Goal: Task Accomplishment & Management: Complete application form

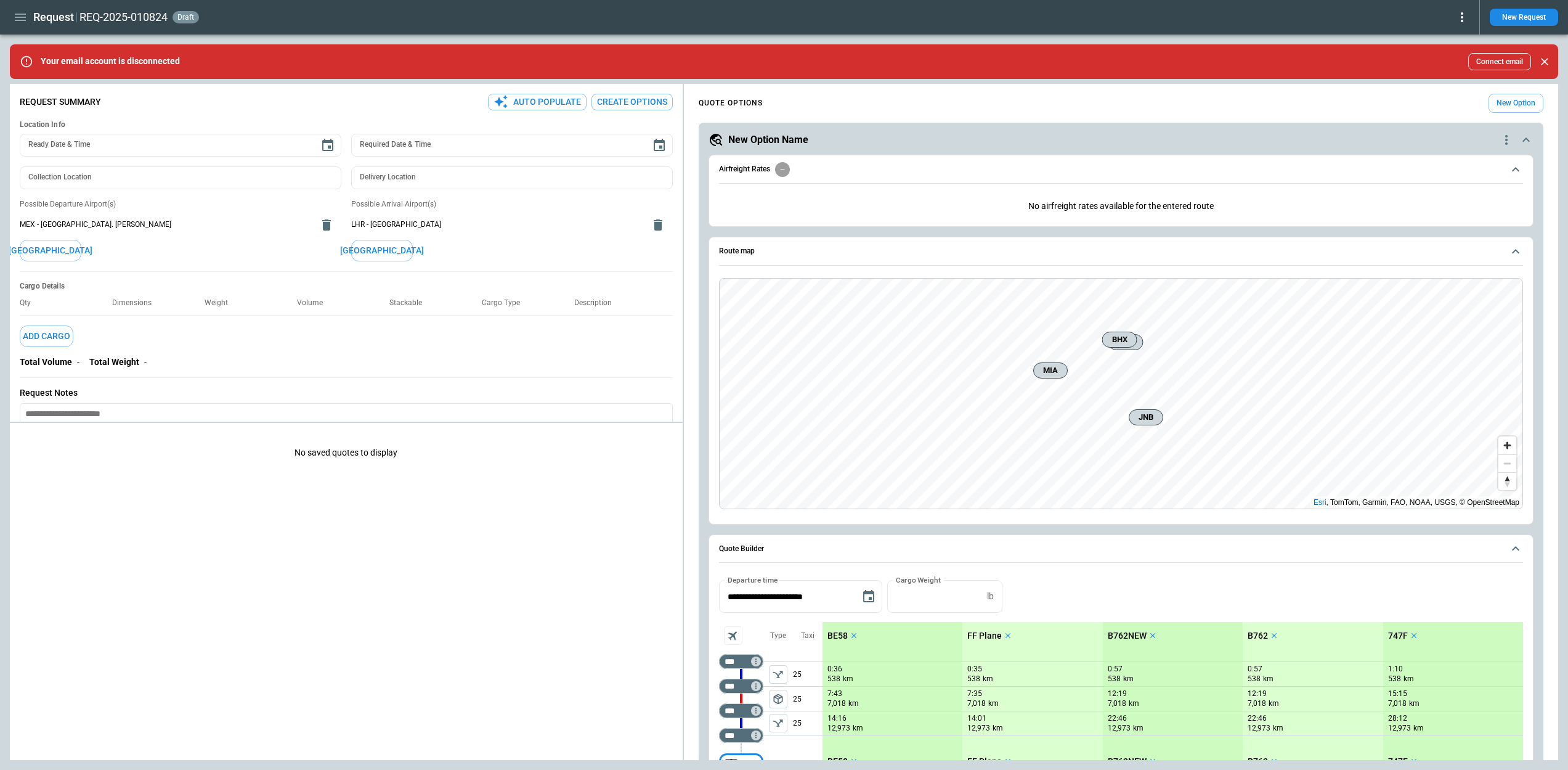
type textarea "*"
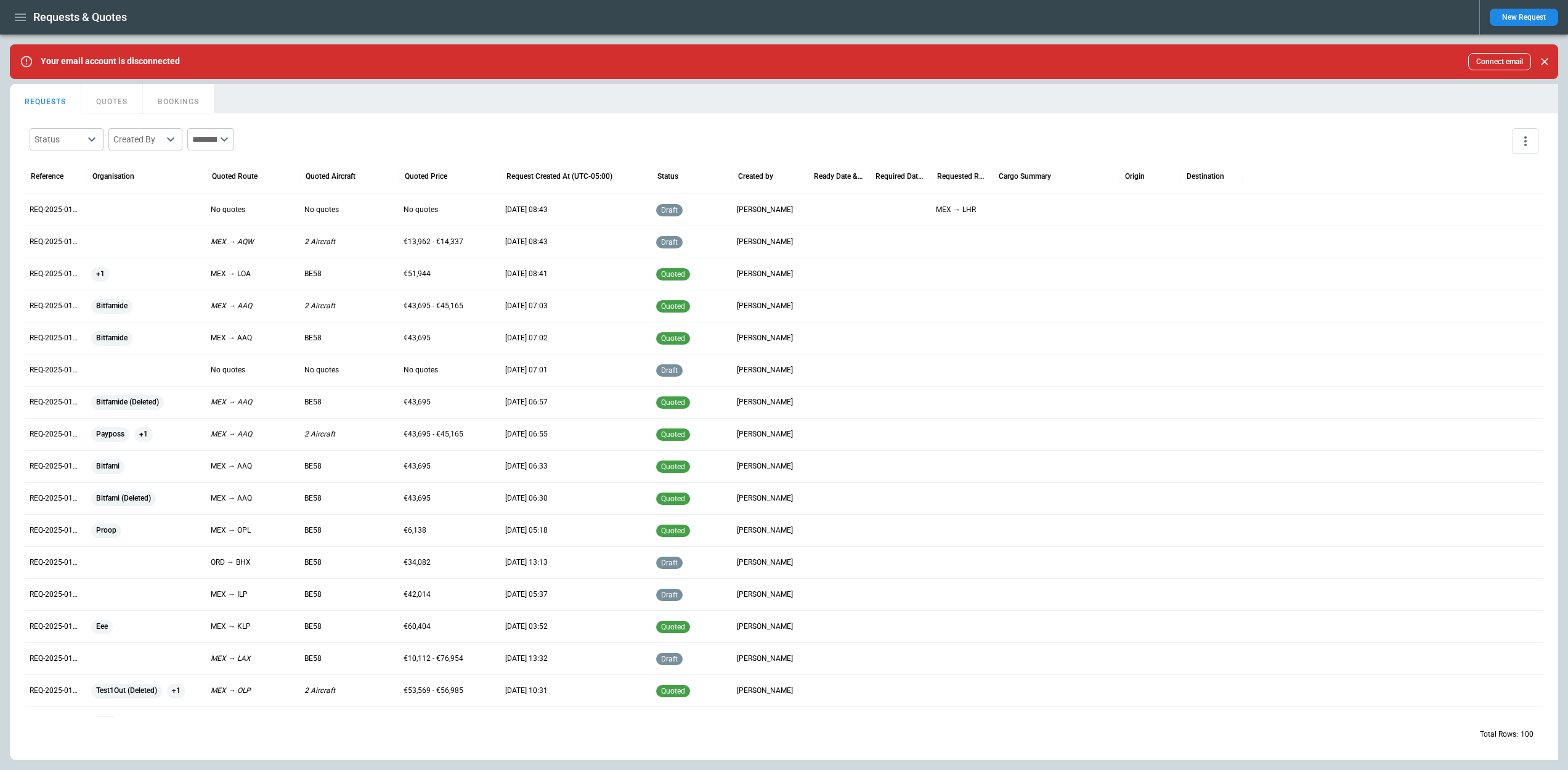
click at [14, 15] on icon "button" at bounding box center [20, 17] width 15 height 15
click at [67, 124] on li "Switch tenant" at bounding box center [56, 125] width 92 height 20
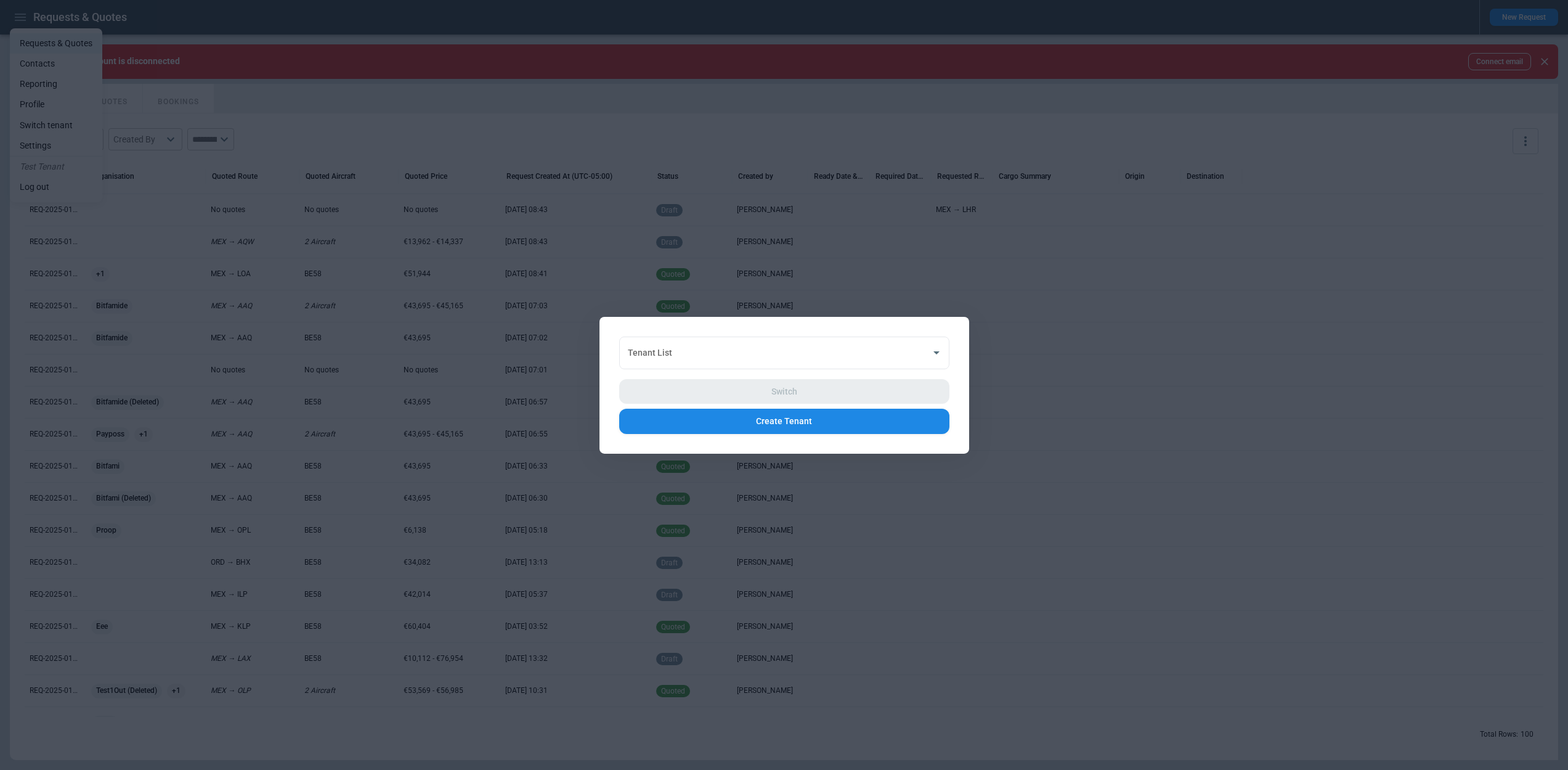
click at [792, 418] on button "Create Tenant" at bounding box center [784, 421] width 330 height 25
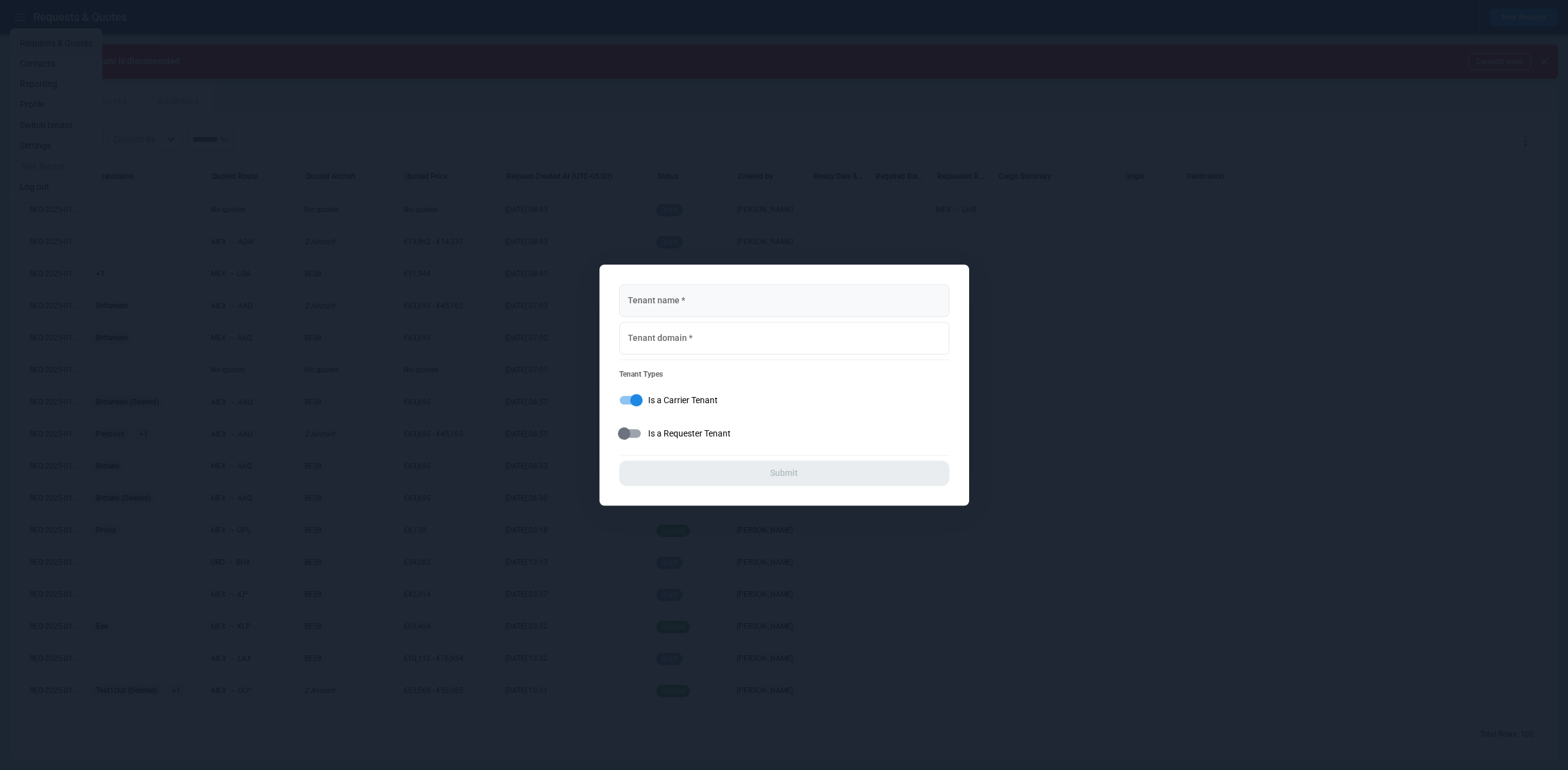
click at [692, 303] on input "Tenant name   *" at bounding box center [784, 300] width 330 height 33
type input "**********"
click at [695, 344] on input "Tenant domain   *" at bounding box center [784, 338] width 330 height 33
type input "**********"
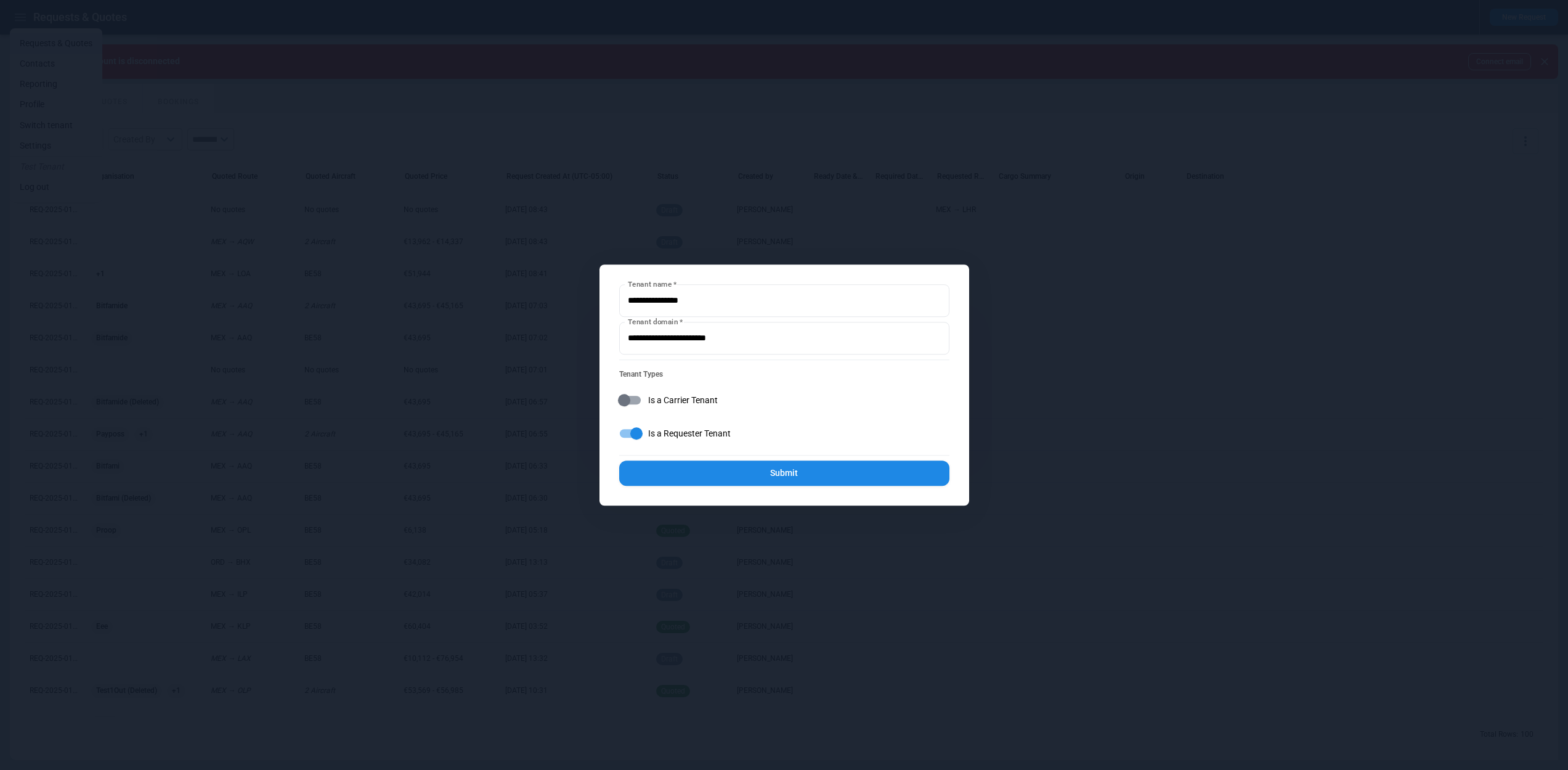
click at [831, 472] on button "Submit" at bounding box center [784, 474] width 330 height 25
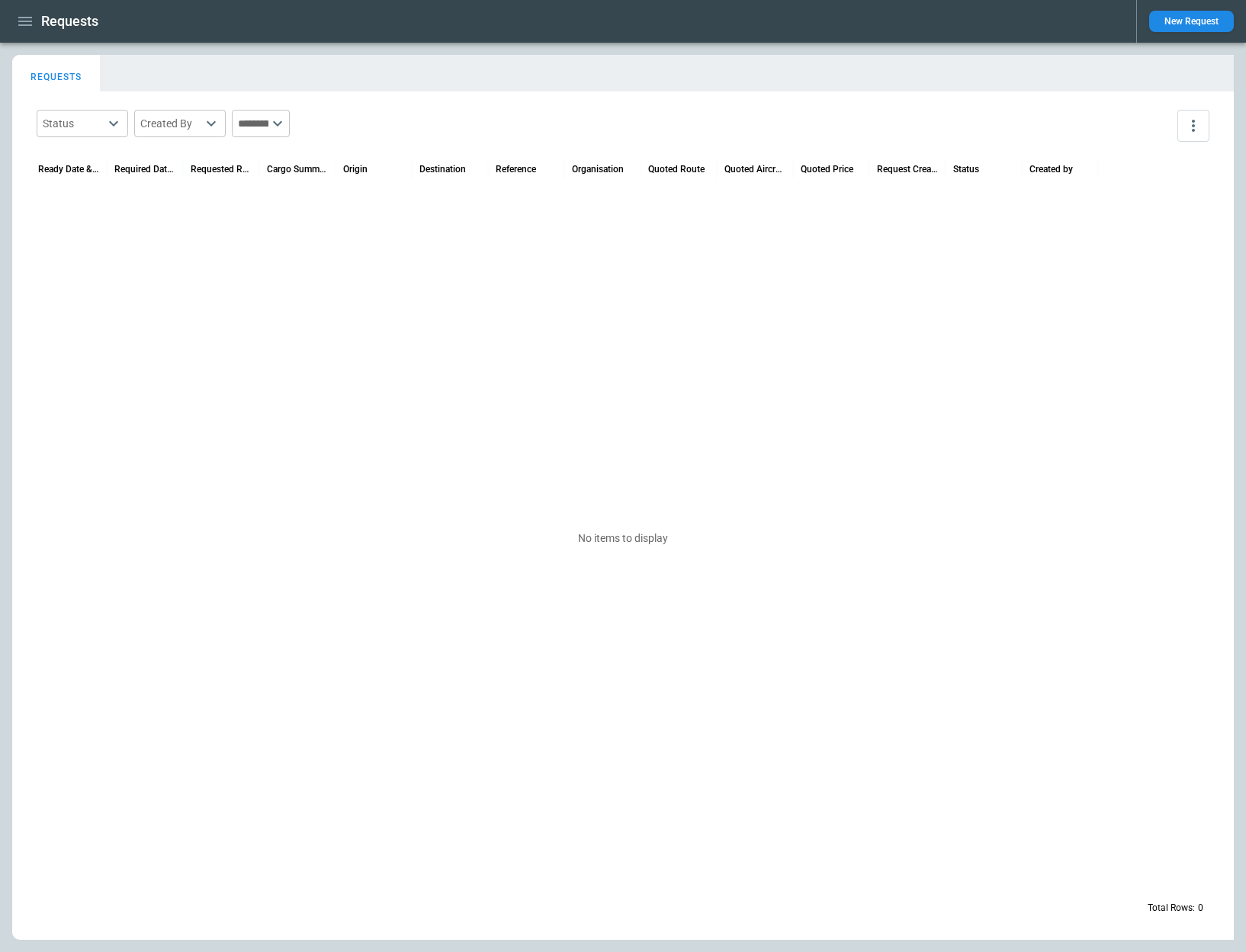
drag, startPoint x: 505, startPoint y: 251, endPoint x: 493, endPoint y: 248, distance: 12.4
click at [505, 251] on div "No items to display" at bounding box center [623, 538] width 1185 height 696
click at [23, 23] on icon "button" at bounding box center [24, 21] width 18 height 18
click at [27, 23] on div at bounding box center [623, 476] width 1246 height 952
click at [261, 22] on div "Requests" at bounding box center [568, 22] width 1112 height 27
